Goal: Task Accomplishment & Management: Find specific page/section

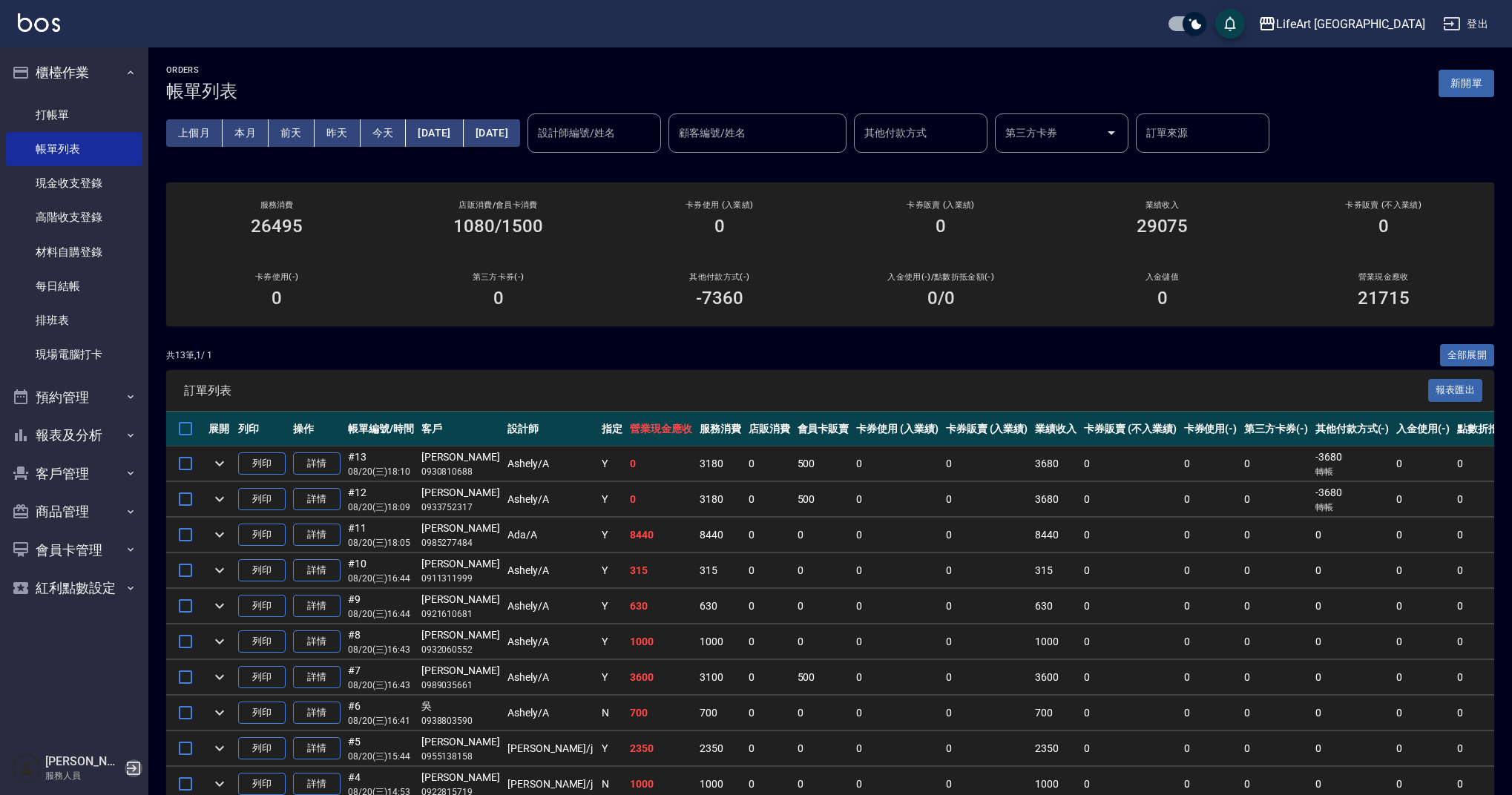
click at [139, 773] on icon "button" at bounding box center [134, 768] width 13 height 13
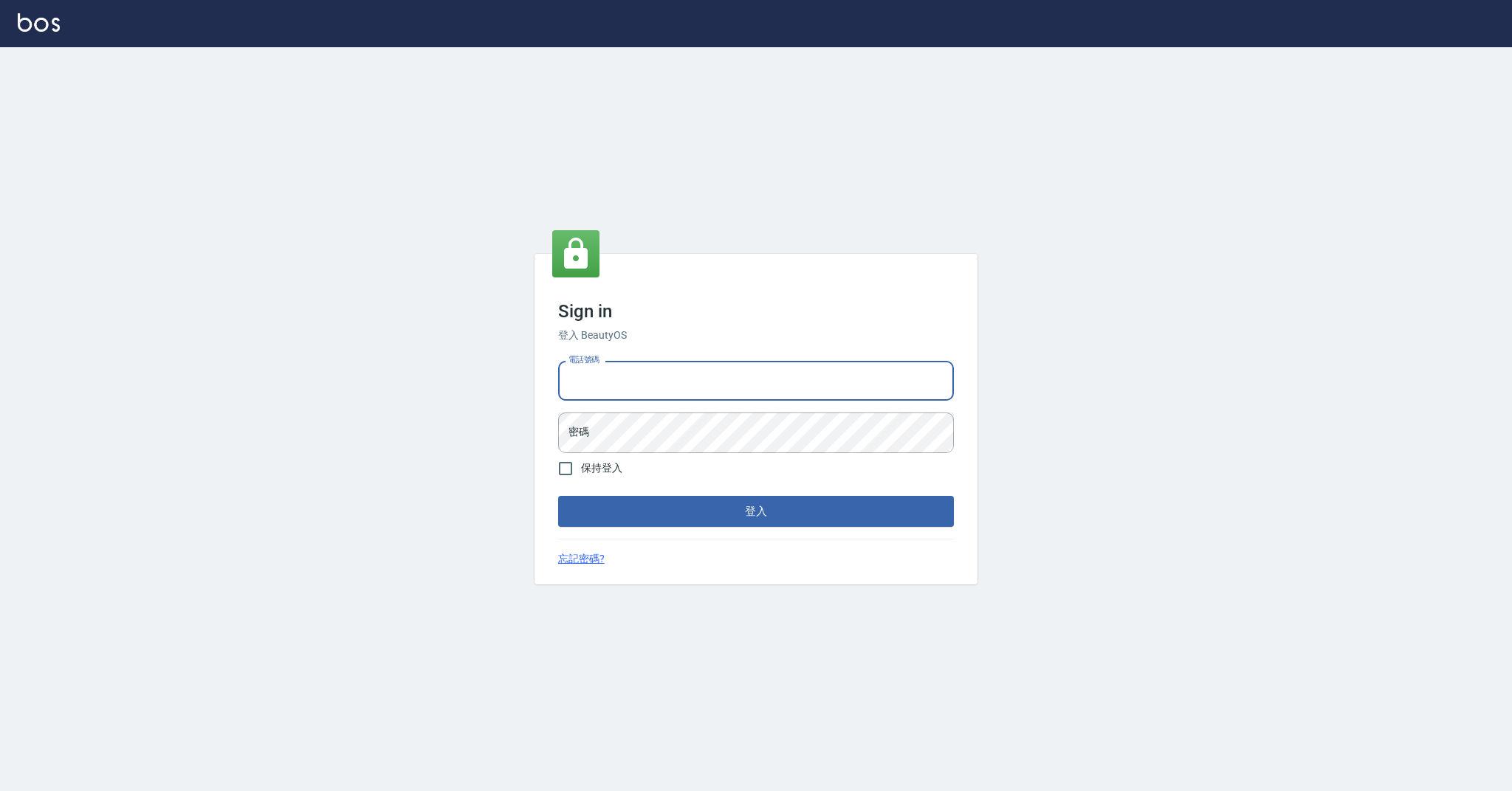
type input "0989368139"
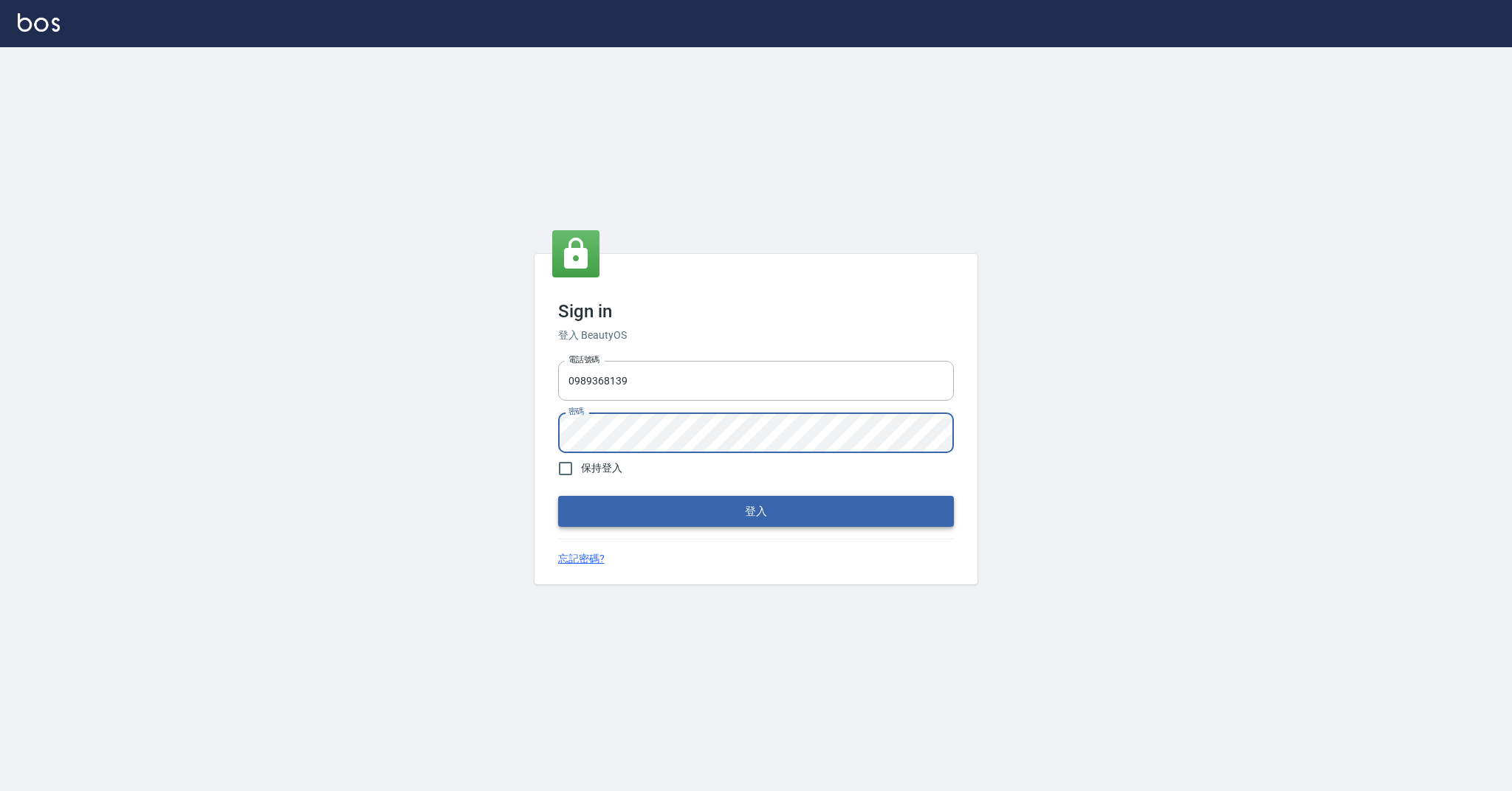
click at [719, 515] on button "登入" at bounding box center [756, 511] width 396 height 31
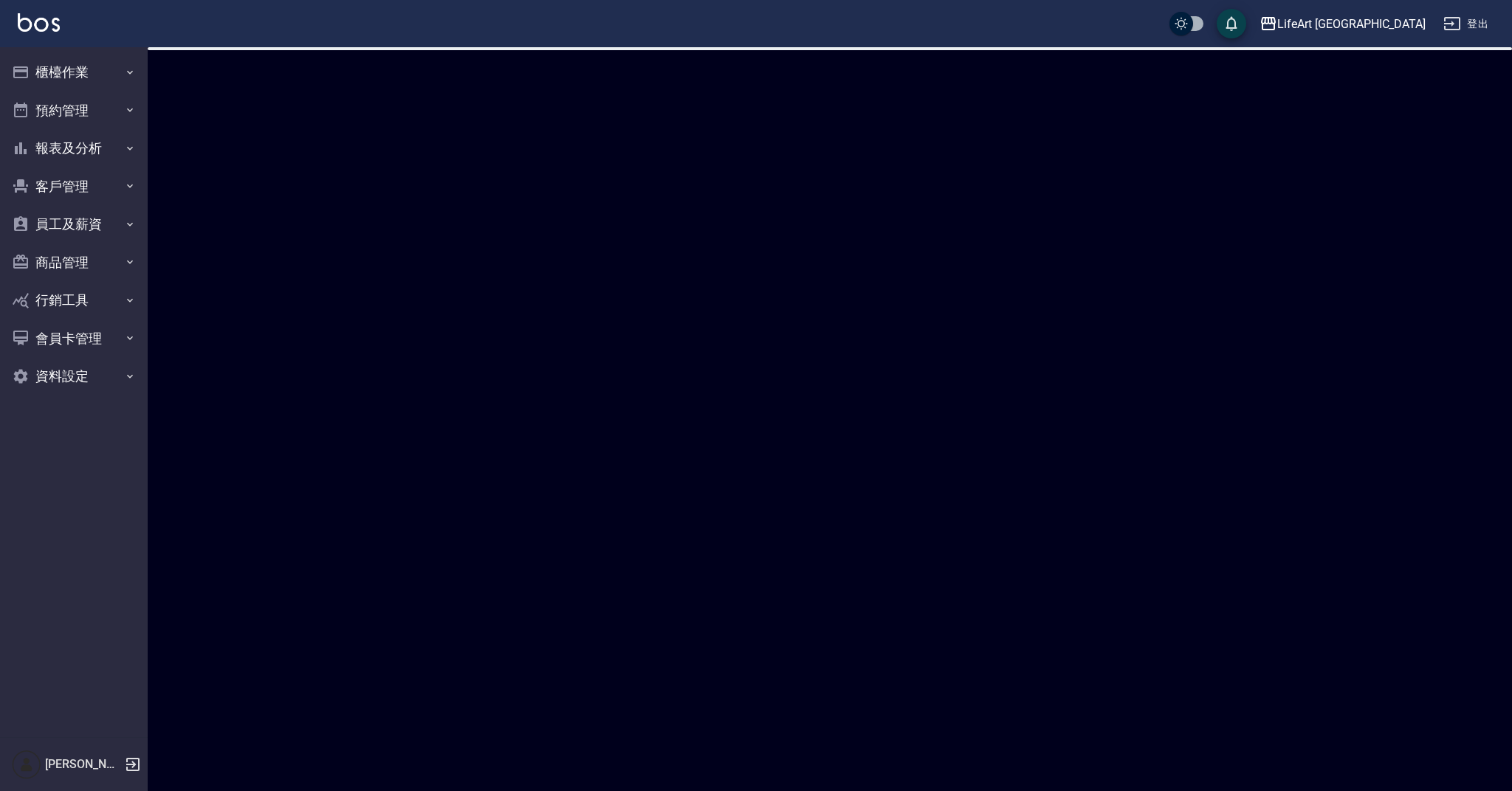
checkbox input "true"
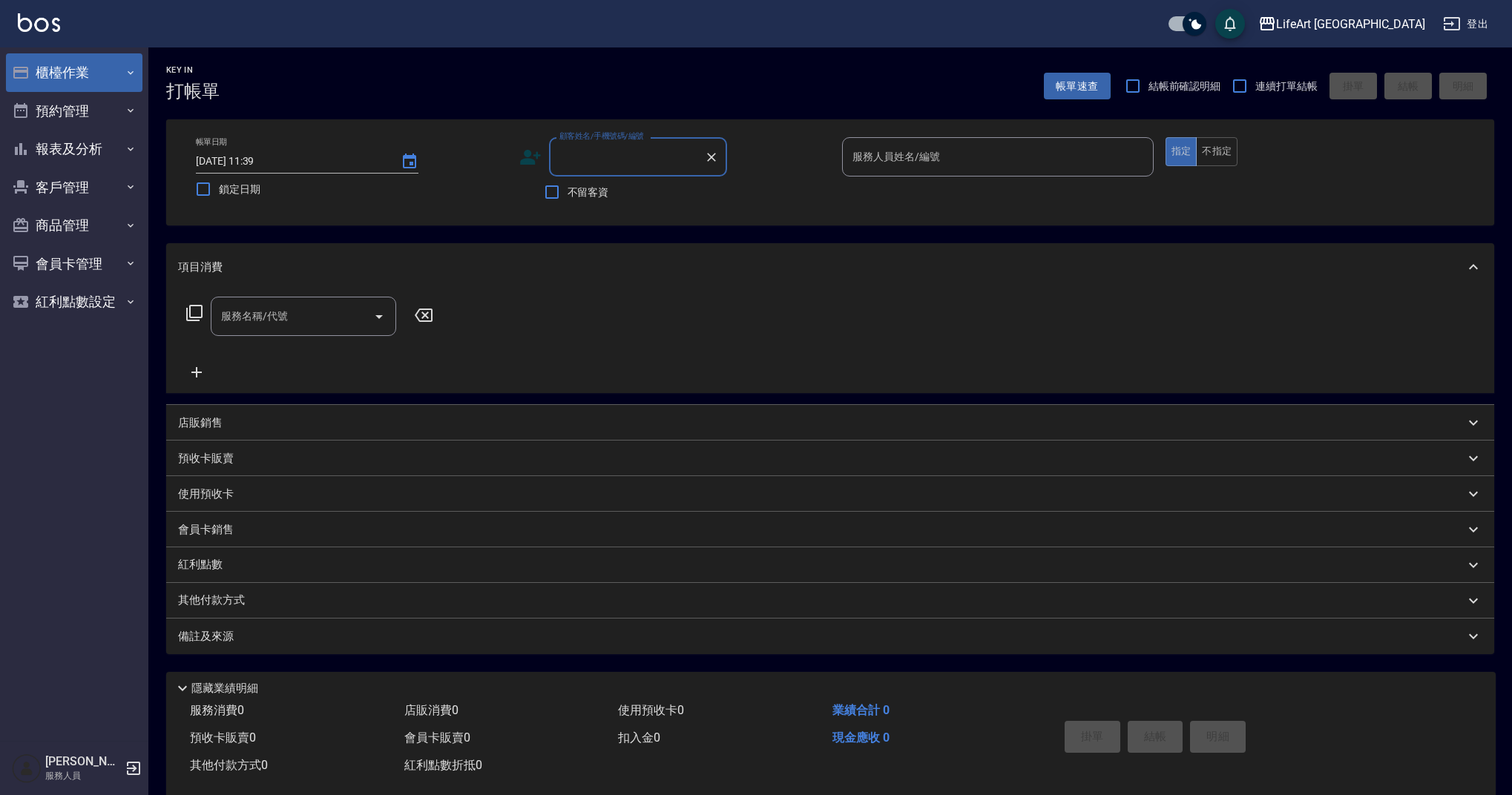
click at [121, 70] on button "櫃檯作業" at bounding box center [74, 73] width 136 height 38
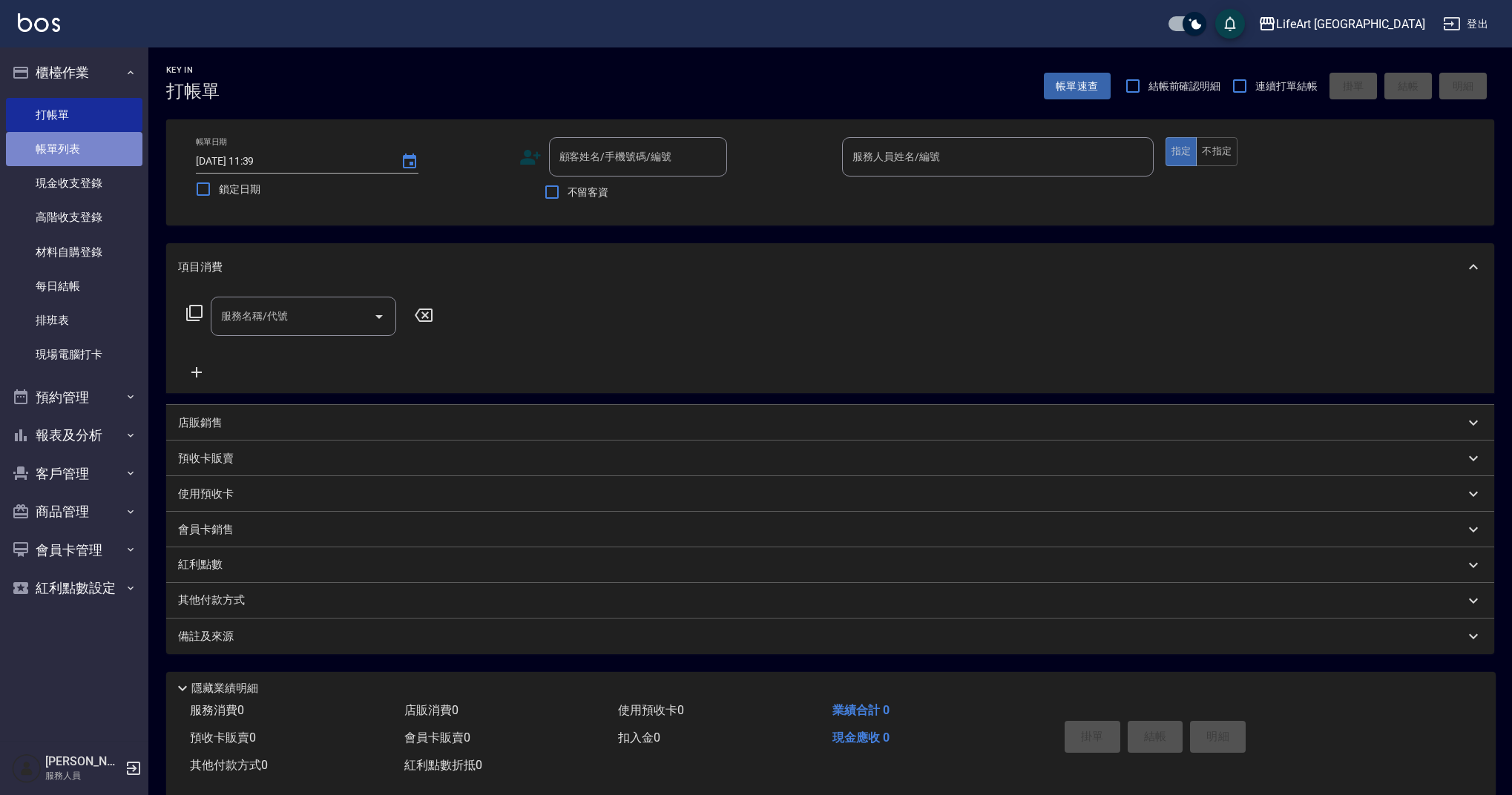
click at [109, 147] on link "帳單列表" at bounding box center [74, 149] width 136 height 34
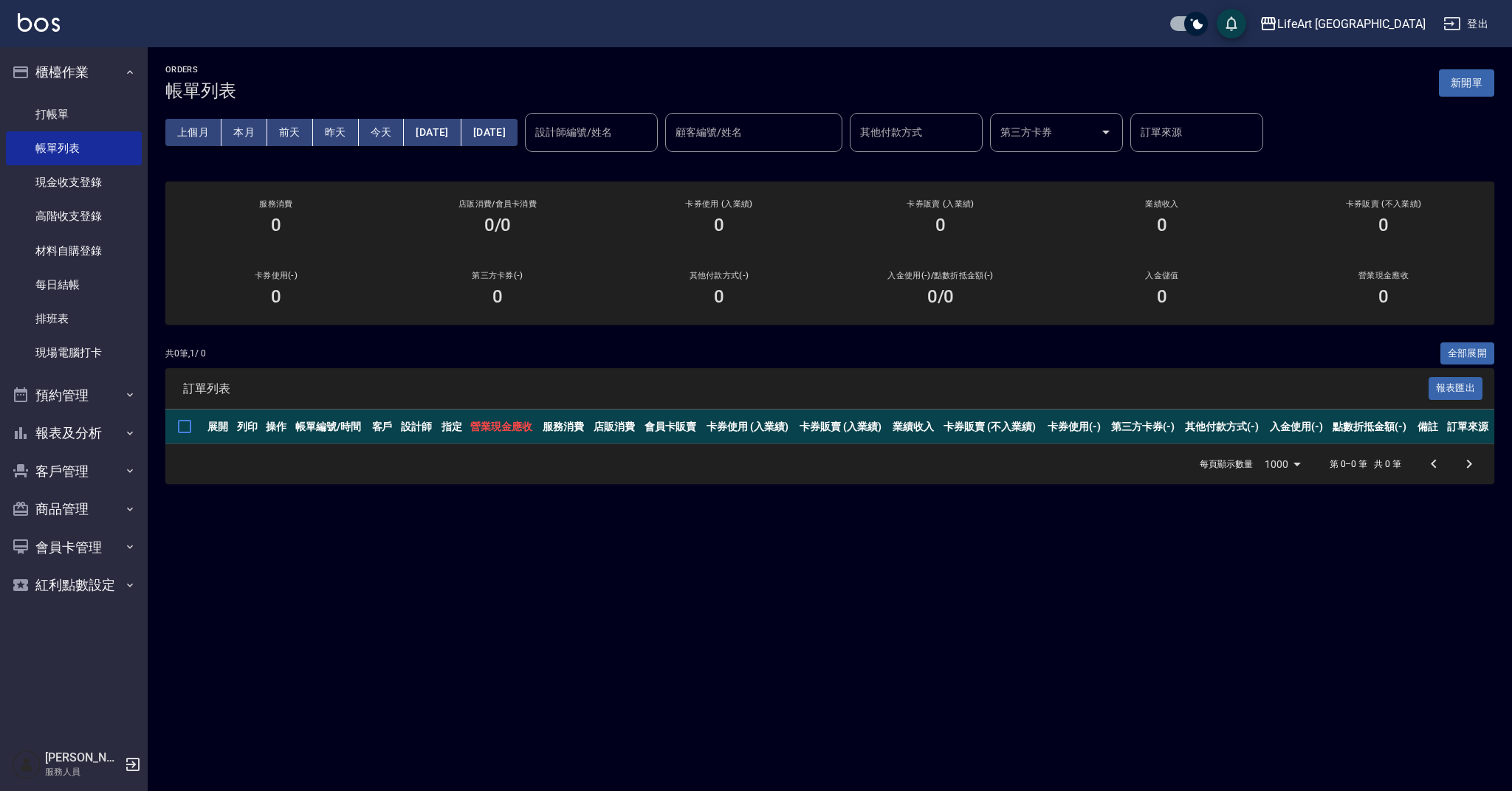
click at [843, 373] on div "訂單列表 報表匯出" at bounding box center [829, 388] width 1328 height 41
